Goal: Information Seeking & Learning: Learn about a topic

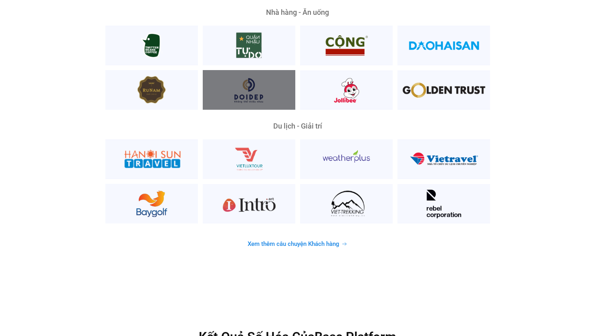
scroll to position [2040, 0]
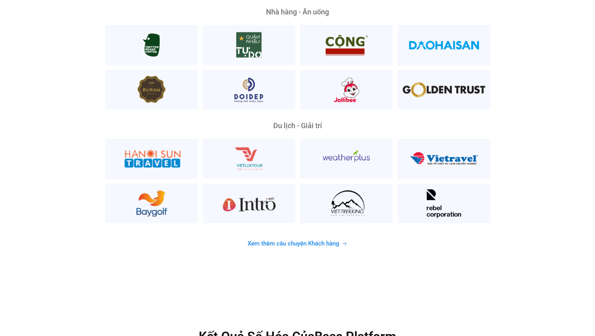
click at [323, 241] on span "Xem thêm câu chuyện Khách hàng" at bounding box center [294, 244] width 92 height 6
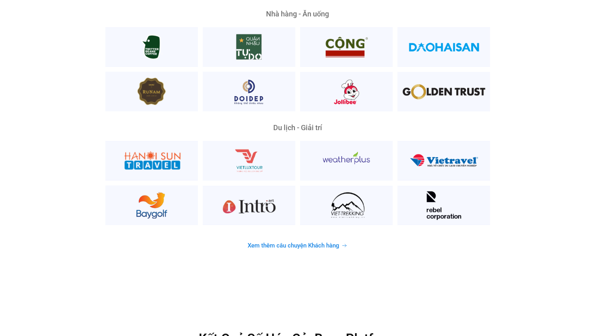
scroll to position [2040, 0]
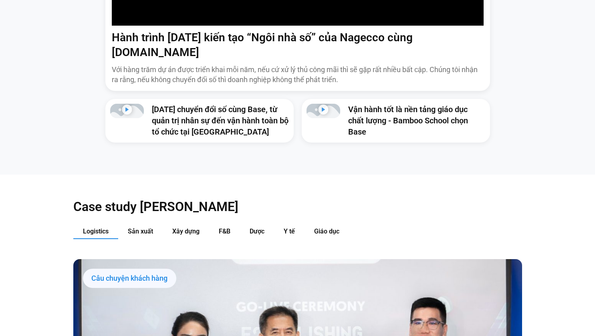
scroll to position [798, 0]
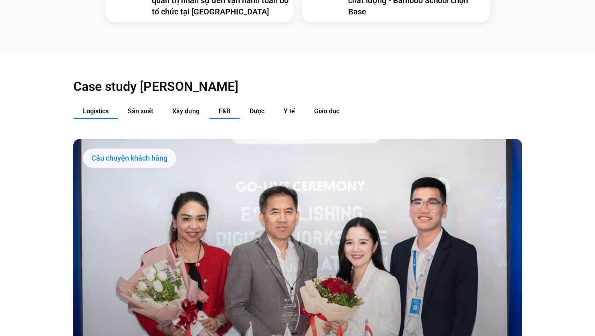
click at [228, 107] on span "F&B" at bounding box center [225, 111] width 12 height 8
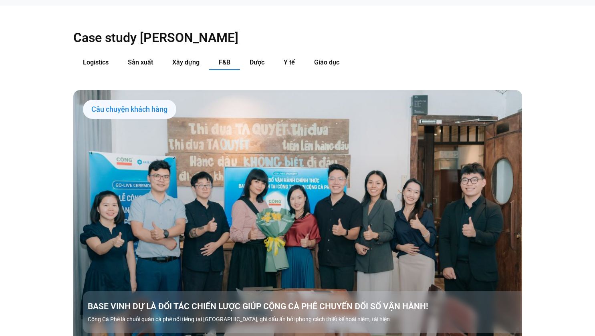
scroll to position [838, 0]
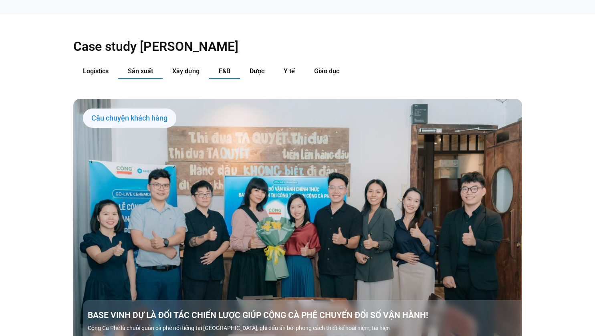
click at [138, 67] on span "Sản xuất" at bounding box center [140, 71] width 25 height 8
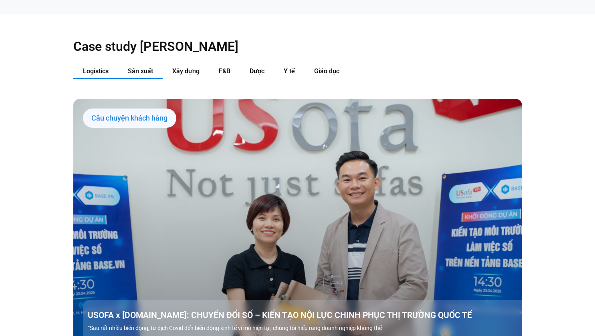
click at [103, 67] on span "Logistics" at bounding box center [96, 71] width 26 height 8
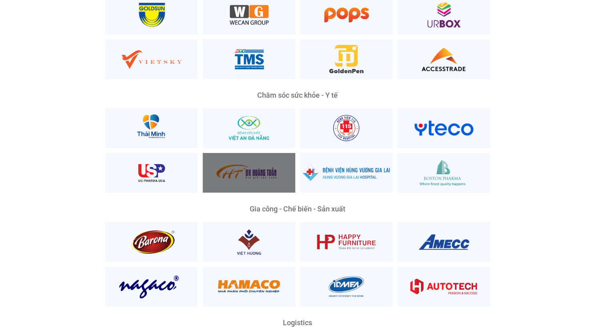
scroll to position [1639, 0]
